Goal: Find specific page/section: Locate a particular part of the current website

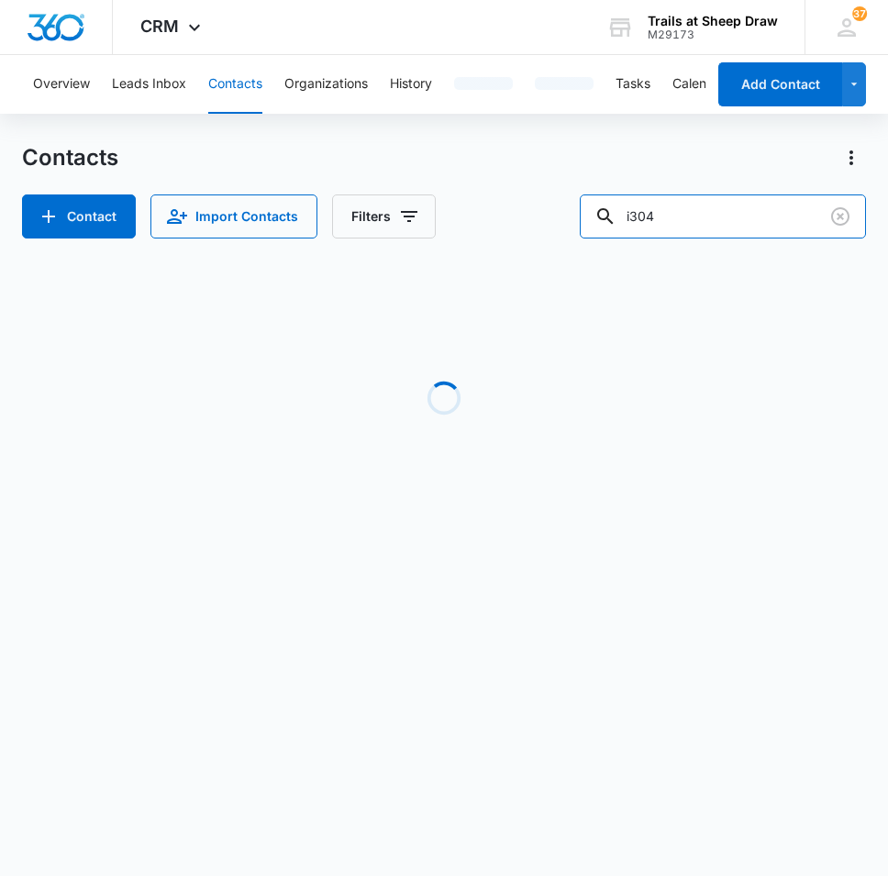
drag, startPoint x: 703, startPoint y: 216, endPoint x: 583, endPoint y: 221, distance: 119.4
click at [584, 222] on div "Contact Import Contacts Filters i304" at bounding box center [444, 216] width 844 height 44
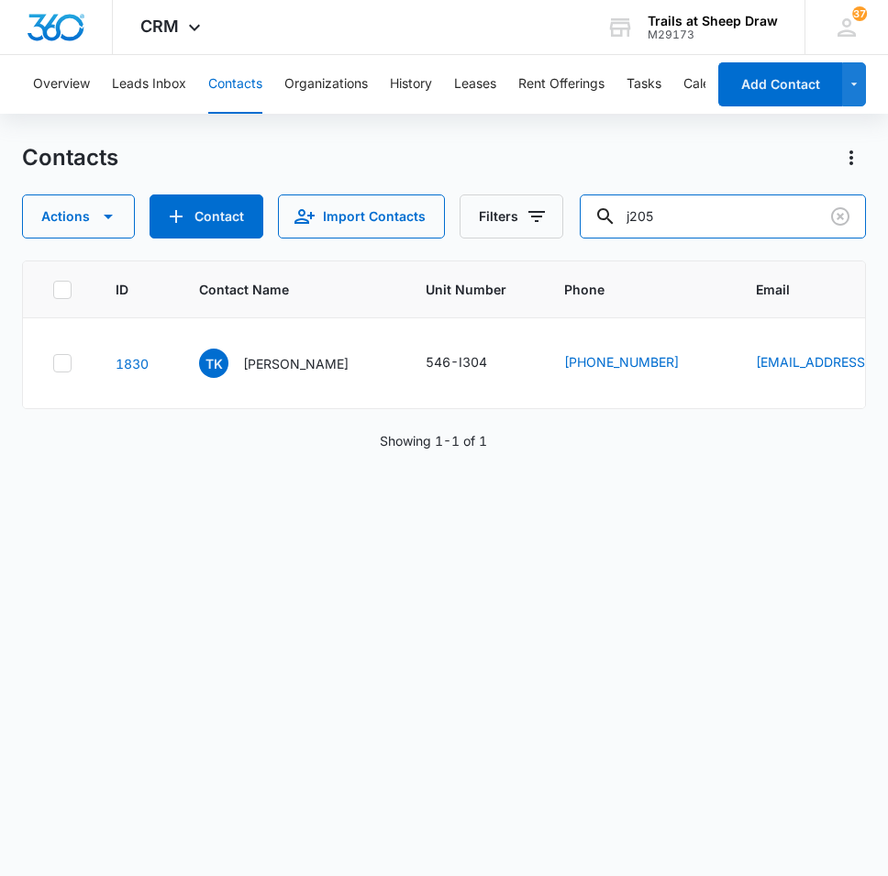
type input "j205"
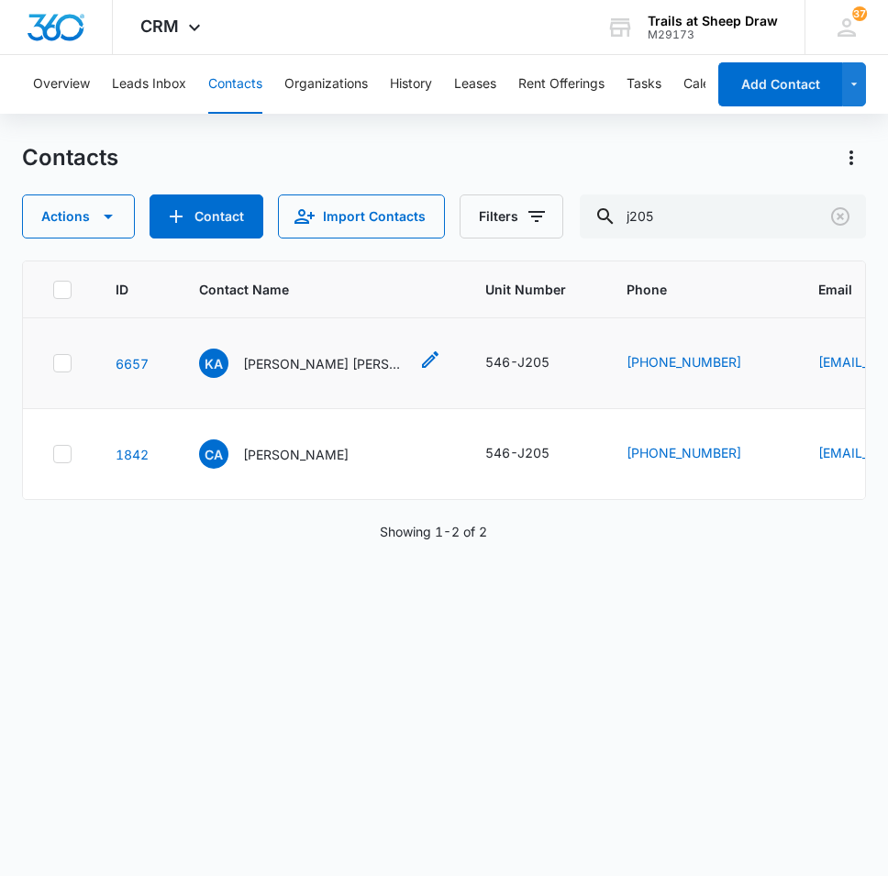
click at [270, 363] on p "[PERSON_NAME] [PERSON_NAME]" at bounding box center [325, 363] width 165 height 19
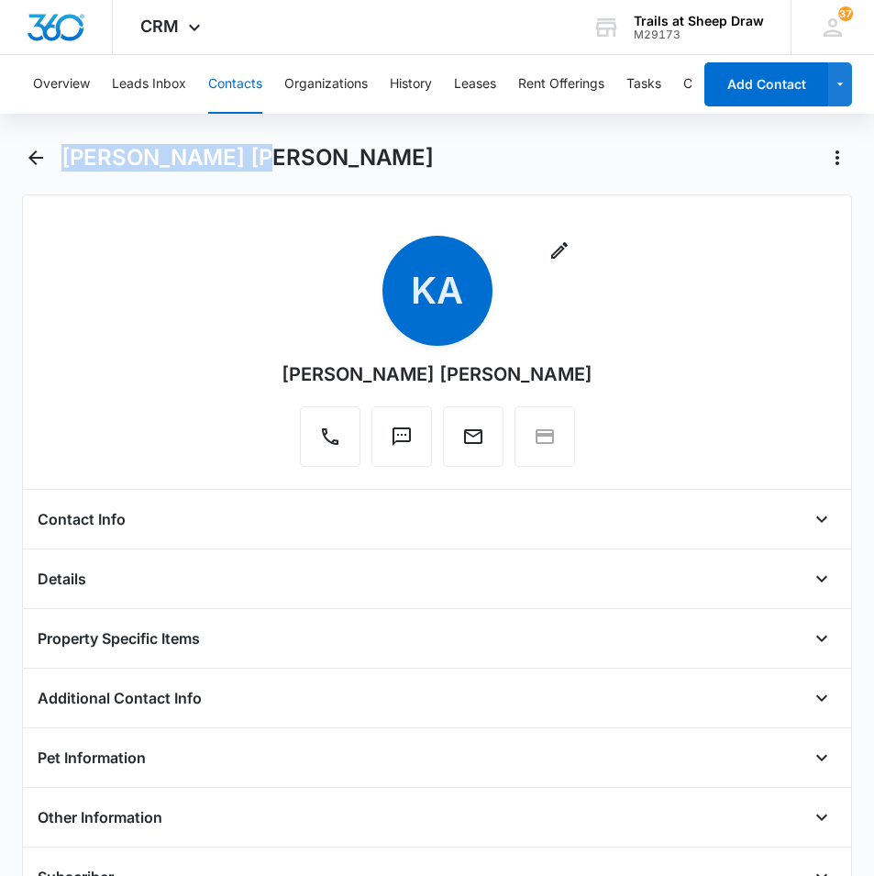
drag, startPoint x: 239, startPoint y: 160, endPoint x: 64, endPoint y: 162, distance: 175.2
click at [64, 162] on h1 "[PERSON_NAME] [PERSON_NAME]" at bounding box center [247, 158] width 372 height 28
copy h1 "[PERSON_NAME] [PERSON_NAME]"
click at [243, 149] on div "[PERSON_NAME] [PERSON_NAME]" at bounding box center [456, 157] width 791 height 29
drag, startPoint x: 240, startPoint y: 152, endPoint x: 58, endPoint y: 163, distance: 182.8
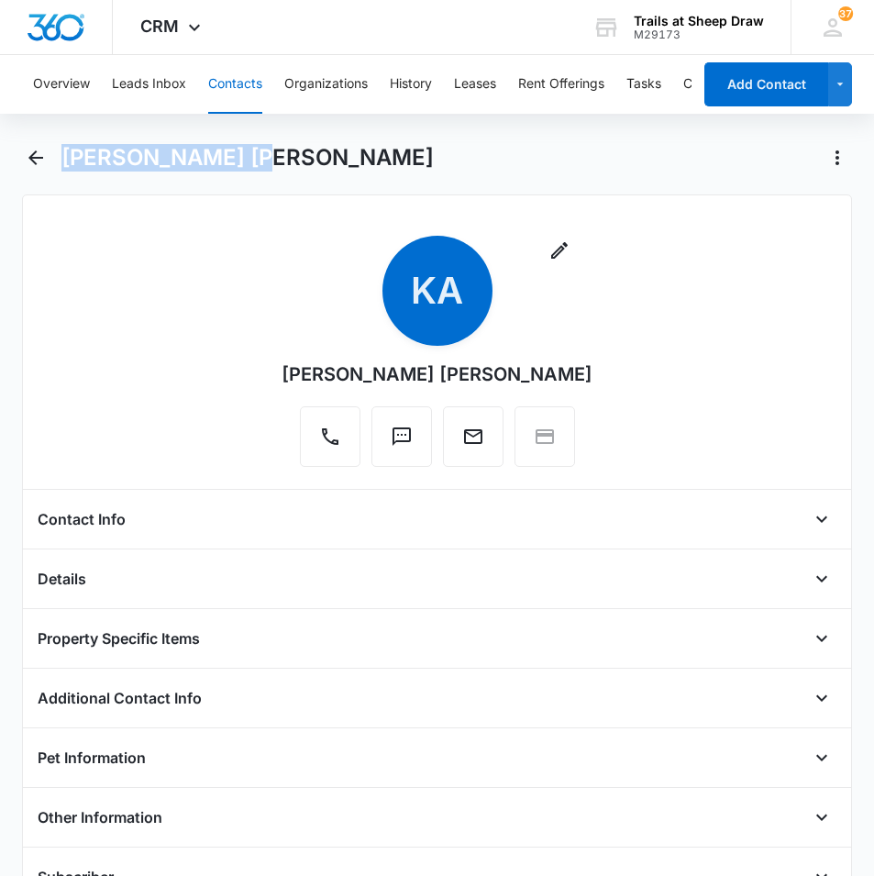
click at [58, 163] on div "[PERSON_NAME] [PERSON_NAME]" at bounding box center [437, 168] width 830 height 51
copy h1 "[PERSON_NAME] [PERSON_NAME]"
click at [35, 155] on icon "Back" at bounding box center [36, 158] width 22 height 22
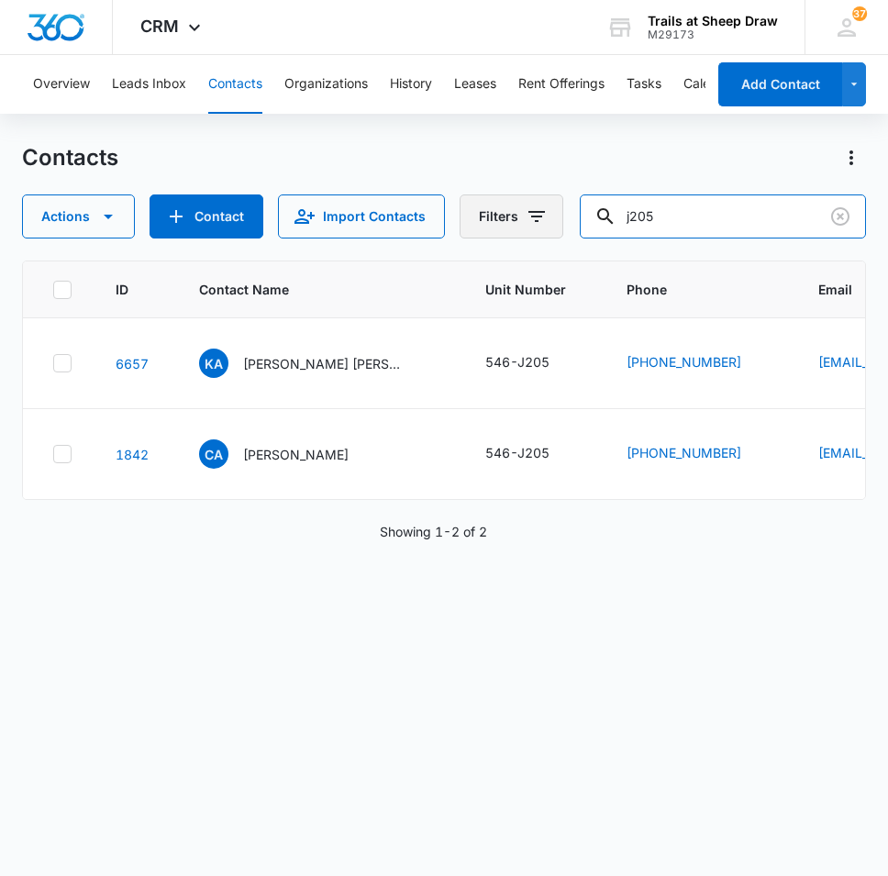
drag, startPoint x: 709, startPoint y: 229, endPoint x: 552, endPoint y: 223, distance: 157.0
click at [552, 223] on div "Actions Contact Import Contacts Filters j205" at bounding box center [444, 216] width 844 height 44
type input "q105"
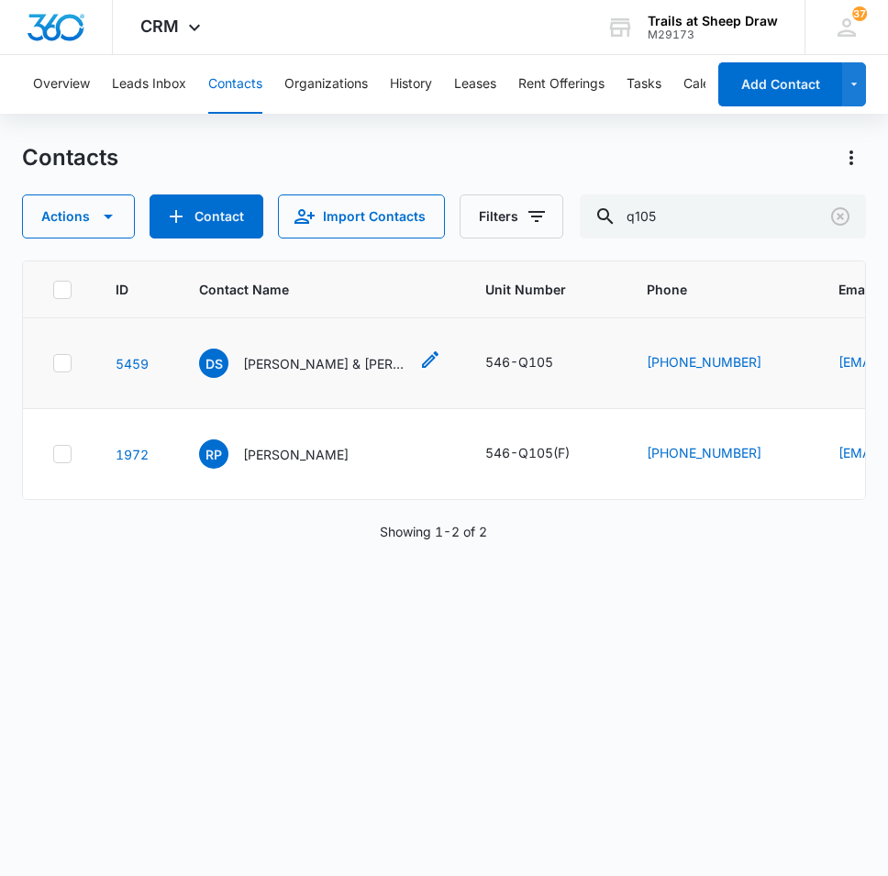
click at [322, 371] on p "[PERSON_NAME] & [PERSON_NAME]" at bounding box center [325, 363] width 165 height 19
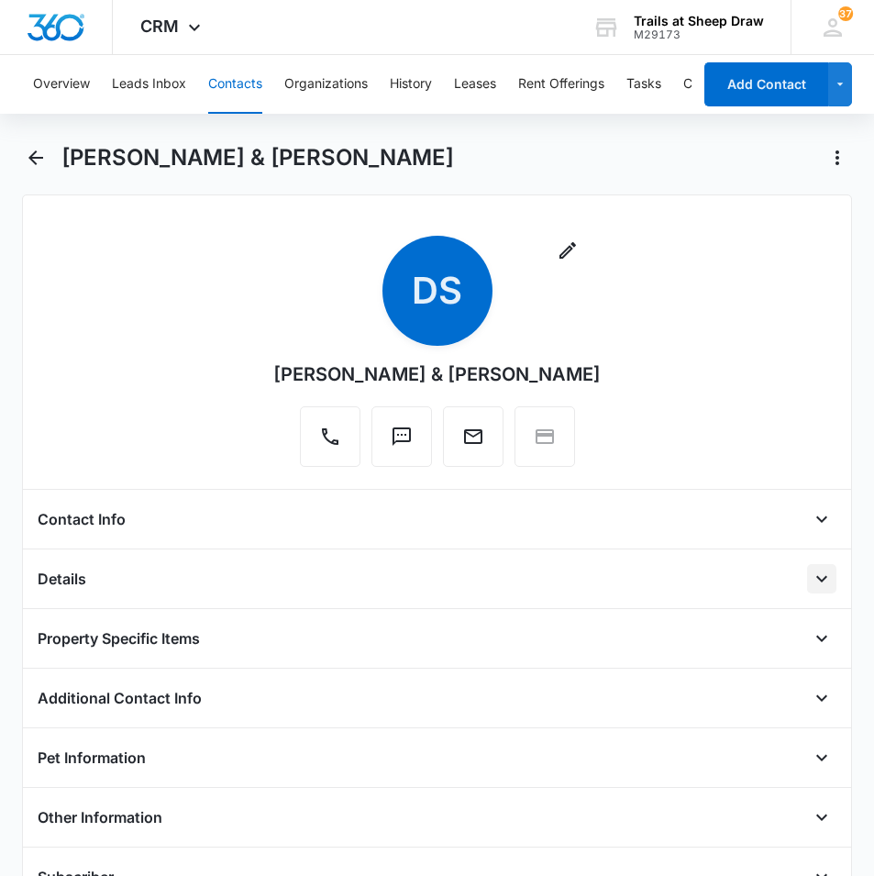
drag, startPoint x: 803, startPoint y: 570, endPoint x: 781, endPoint y: 601, distance: 38.0
click at [811, 572] on icon "Open" at bounding box center [822, 579] width 22 height 22
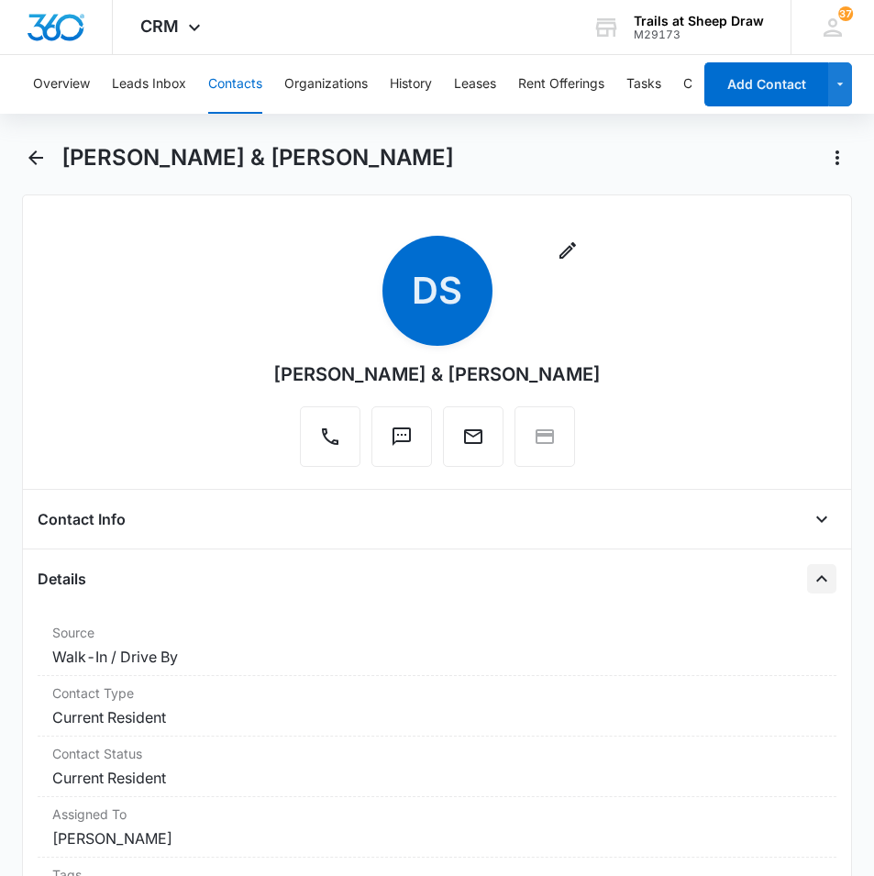
click at [814, 580] on icon "Close" at bounding box center [822, 579] width 22 height 22
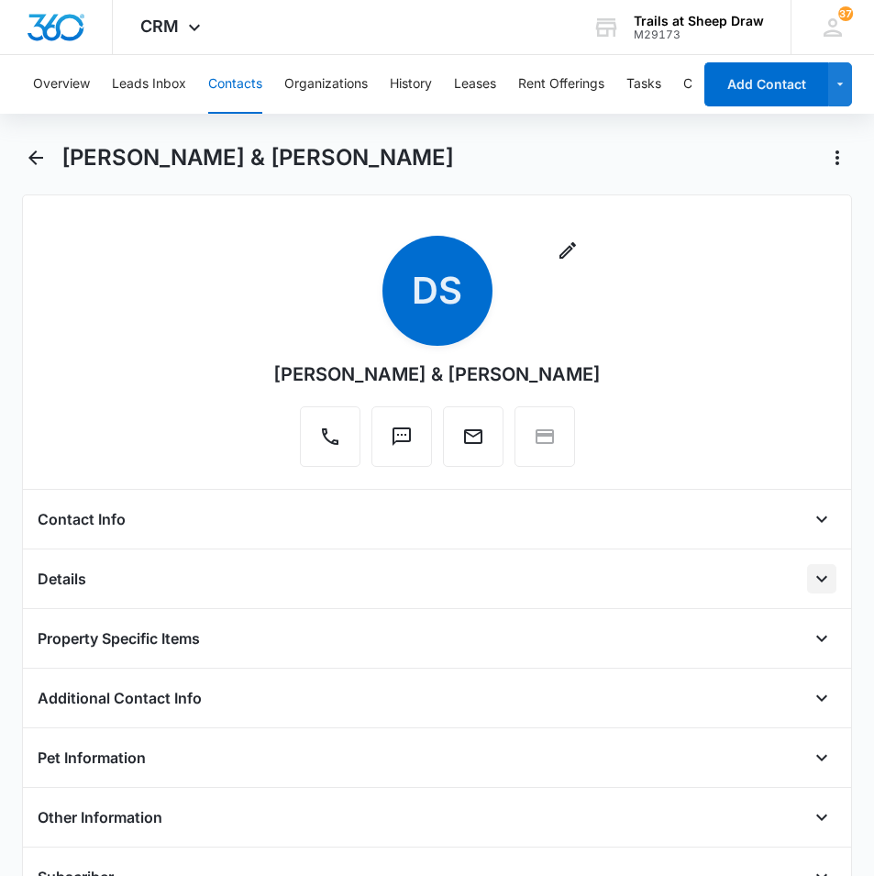
click at [724, 309] on div "Remove DS [PERSON_NAME] & [PERSON_NAME]" at bounding box center [437, 355] width 799 height 238
drag, startPoint x: 440, startPoint y: 377, endPoint x: 614, endPoint y: 348, distance: 175.8
click at [614, 348] on div "Remove DS [PERSON_NAME] & [PERSON_NAME]" at bounding box center [437, 355] width 799 height 238
